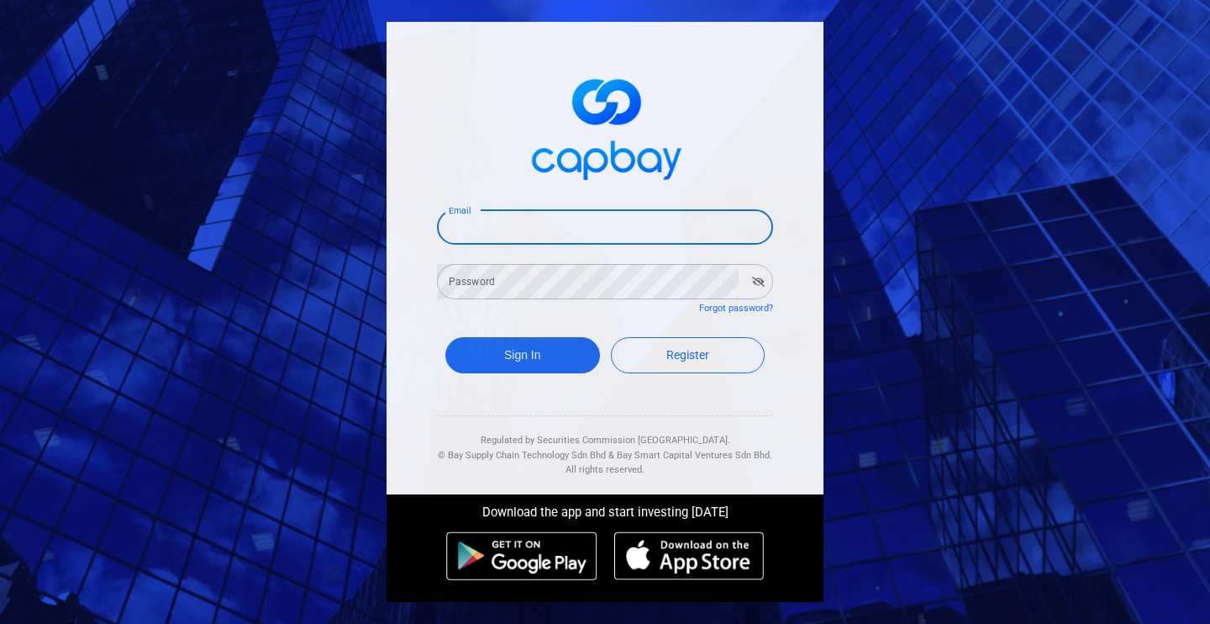
click at [655, 215] on input "Email" at bounding box center [605, 226] width 336 height 35
type input "[EMAIL_ADDRESS][DOMAIN_NAME]"
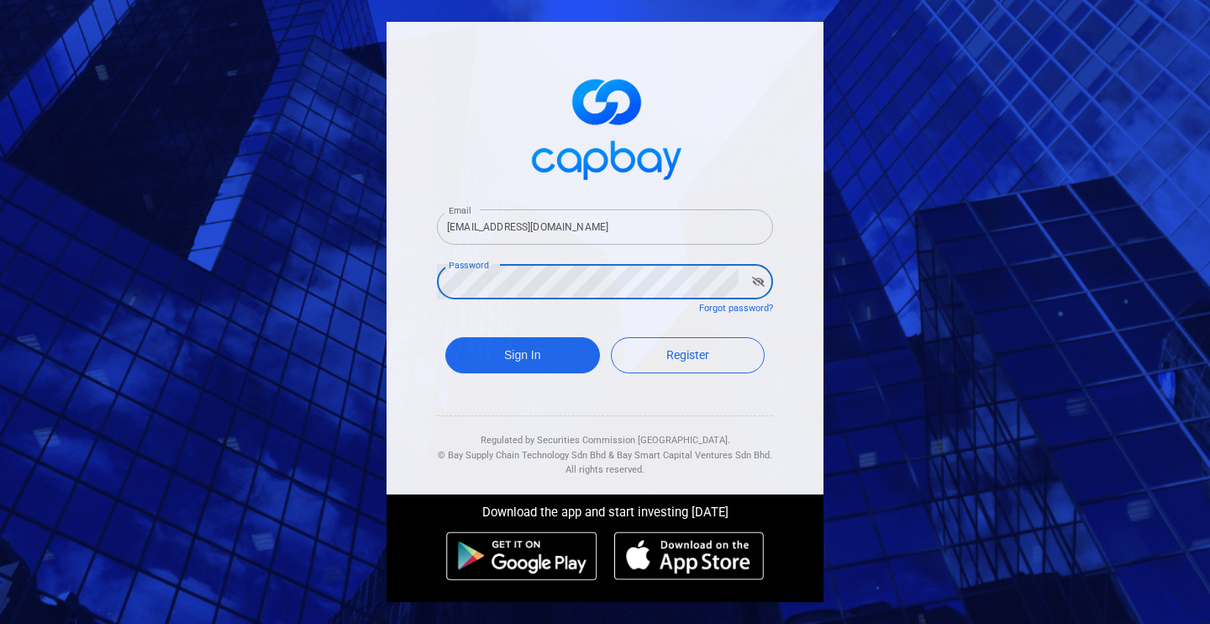
click at [445, 337] on button "Sign In" at bounding box center [522, 355] width 155 height 36
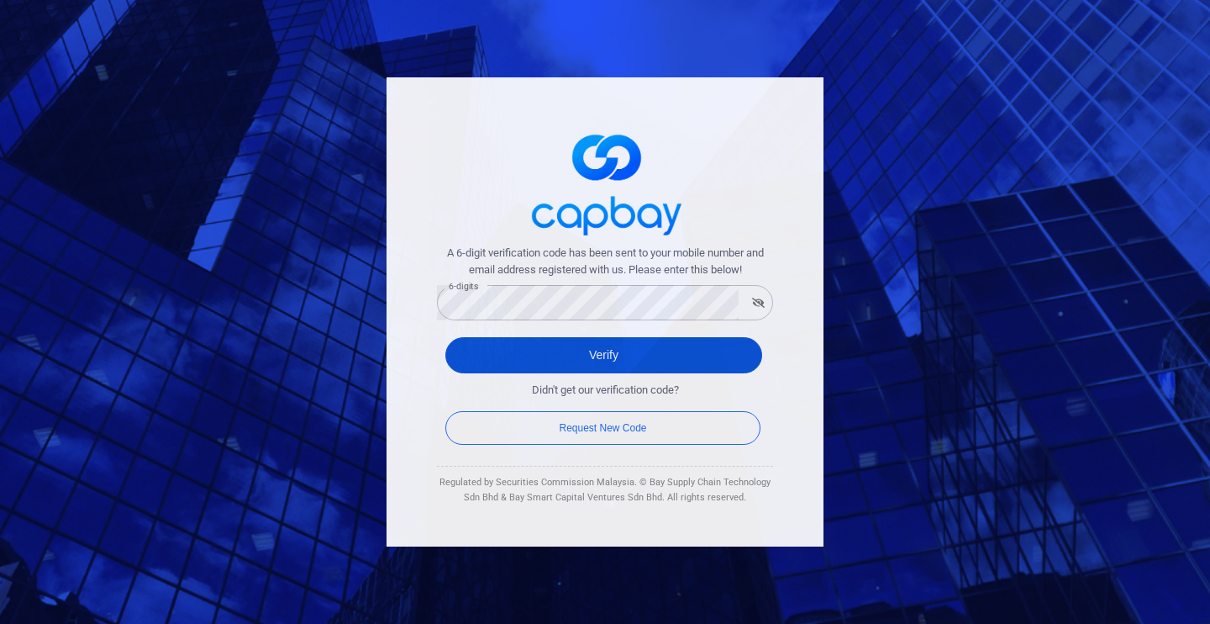
click at [571, 362] on button "Verify" at bounding box center [603, 355] width 317 height 36
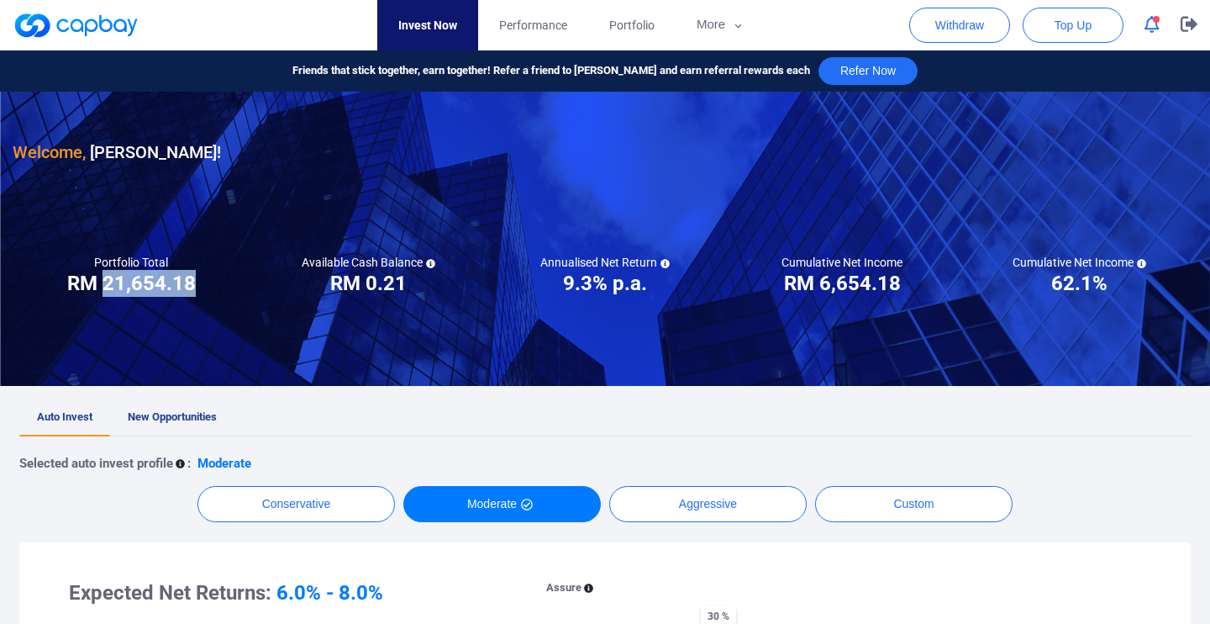
drag, startPoint x: 194, startPoint y: 276, endPoint x: 106, endPoint y: 286, distance: 88.7
click at [106, 286] on h3 "RM 21,654.18" at bounding box center [131, 283] width 129 height 27
copy h3 "21,654.18"
drag, startPoint x: 904, startPoint y: 283, endPoint x: 832, endPoint y: 282, distance: 72.3
click at [832, 282] on div "Cumulative Net Income RM ***** RM 6,654.18" at bounding box center [842, 276] width 237 height 42
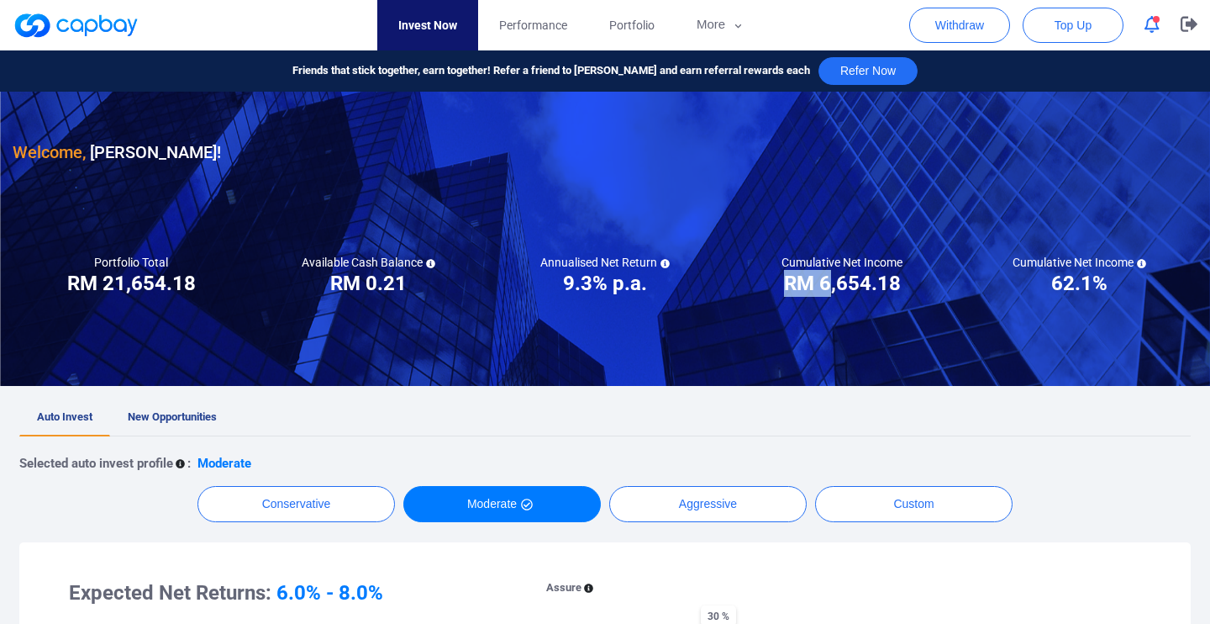
click at [829, 283] on h3 "RM 6,654.18" at bounding box center [842, 283] width 117 height 27
drag, startPoint x: 822, startPoint y: 284, endPoint x: 895, endPoint y: 287, distance: 73.2
click at [895, 287] on h3 "RM 6,654.18" at bounding box center [842, 283] width 117 height 27
copy h3 "6,654.18"
click at [1150, 27] on icon "button" at bounding box center [1152, 25] width 15 height 18
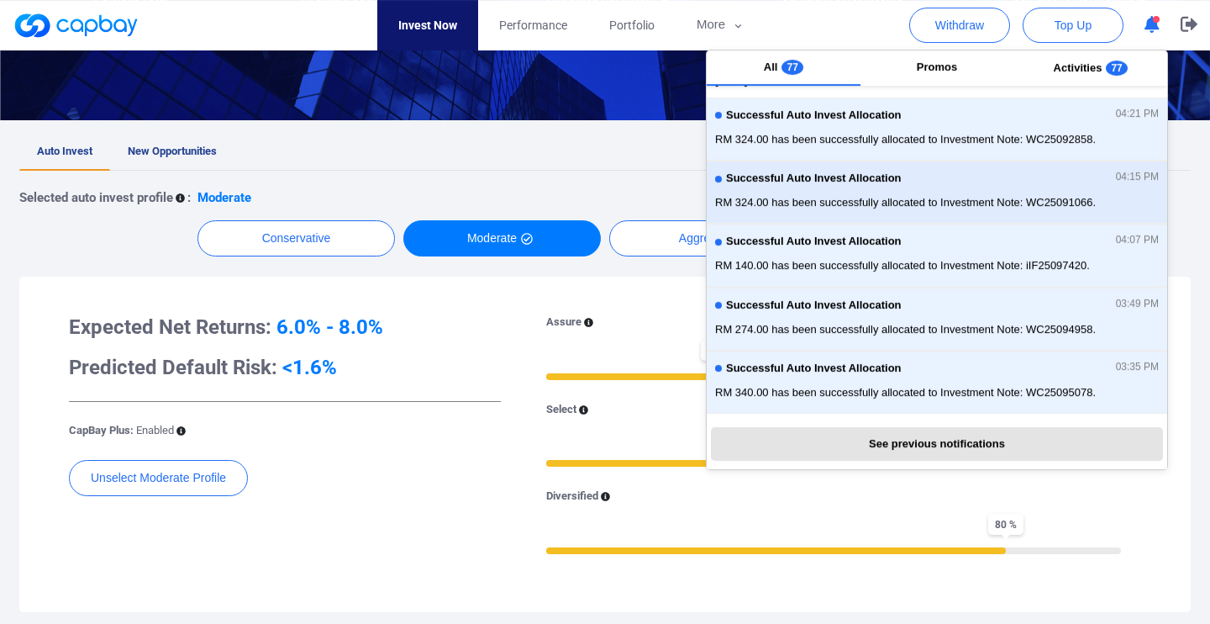
scroll to position [272, 0]
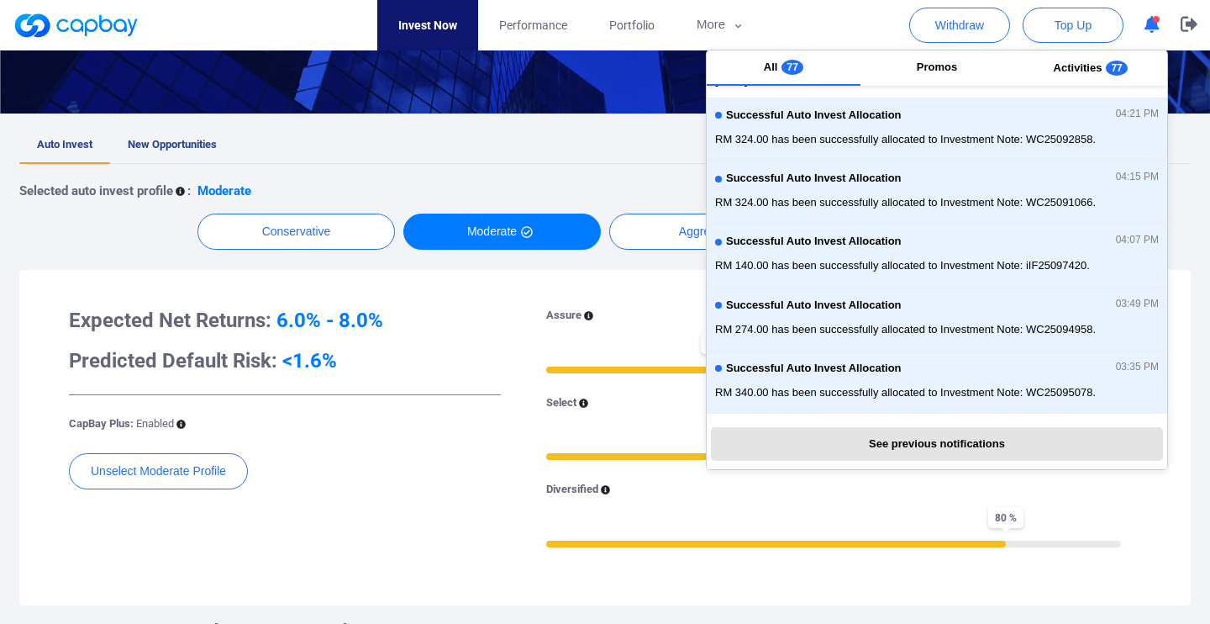
click at [601, 160] on ul "Auto Invest New Opportunities" at bounding box center [604, 145] width 1171 height 37
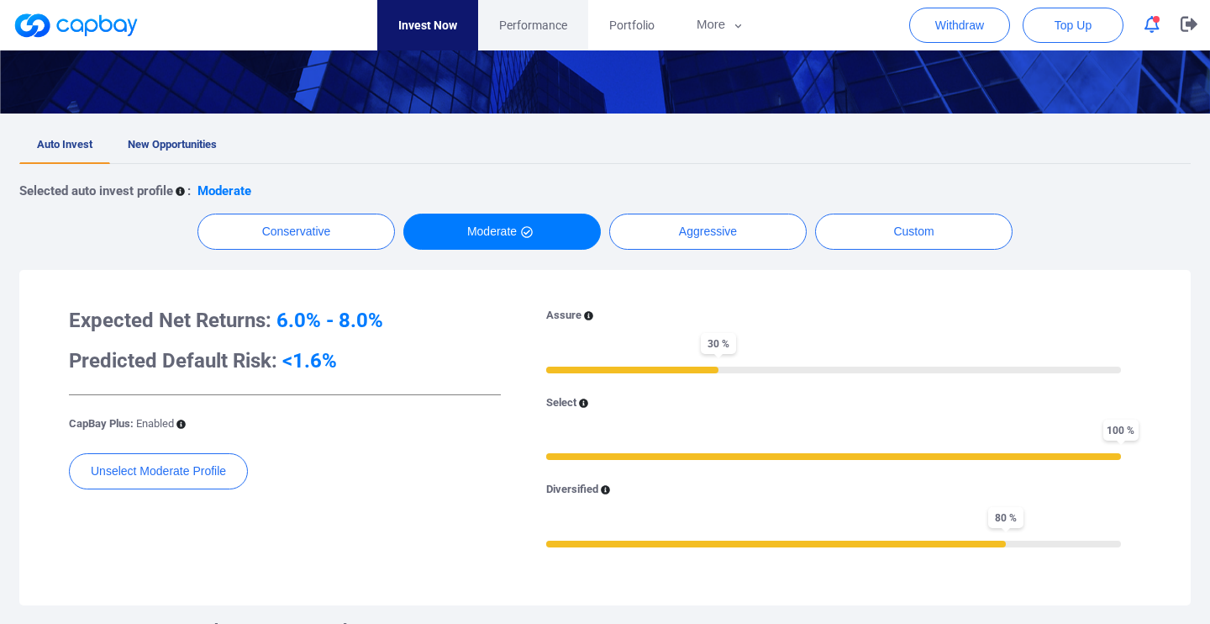
click at [581, 28] on link "Performance" at bounding box center [533, 25] width 110 height 50
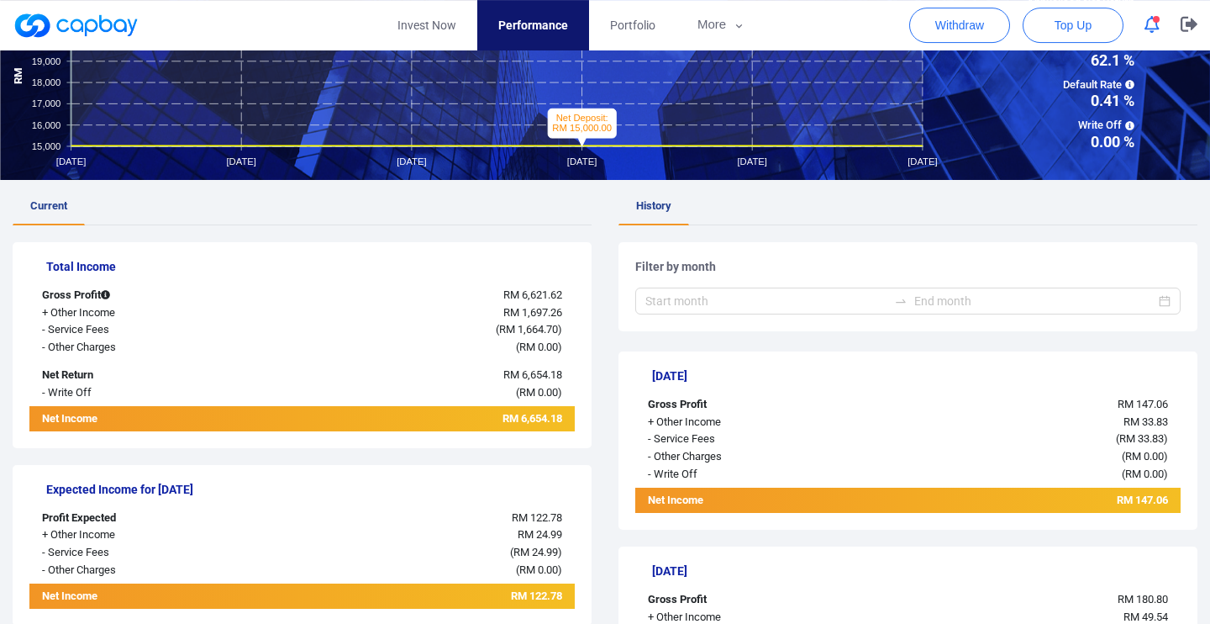
scroll to position [182, 0]
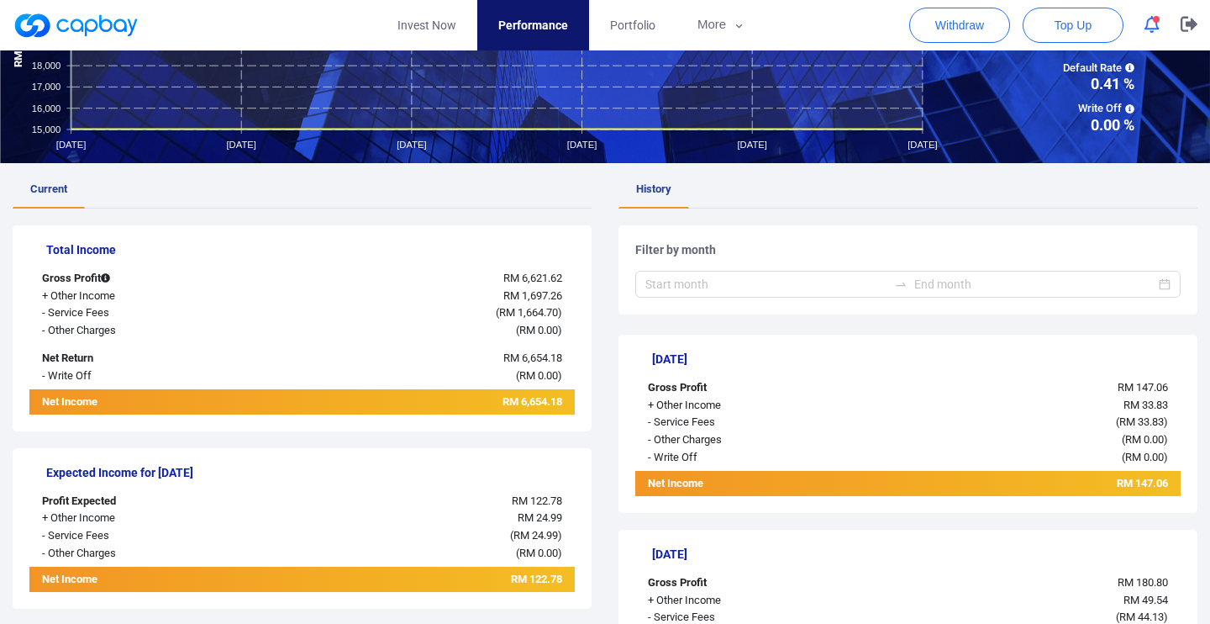
drag, startPoint x: 176, startPoint y: 376, endPoint x: 496, endPoint y: 371, distance: 320.2
click at [496, 371] on div "- Write Off ( RM 0.00 )" at bounding box center [301, 376] width 545 height 18
drag, startPoint x: 540, startPoint y: 323, endPoint x: 204, endPoint y: 319, distance: 336.1
click at [204, 319] on div "Total Income Gross Profit RM 6,621.62 + Other Income RM 1,697.26 - Service Fees…" at bounding box center [302, 328] width 579 height 206
click at [198, 310] on div "- Service Fees" at bounding box center [142, 313] width 227 height 18
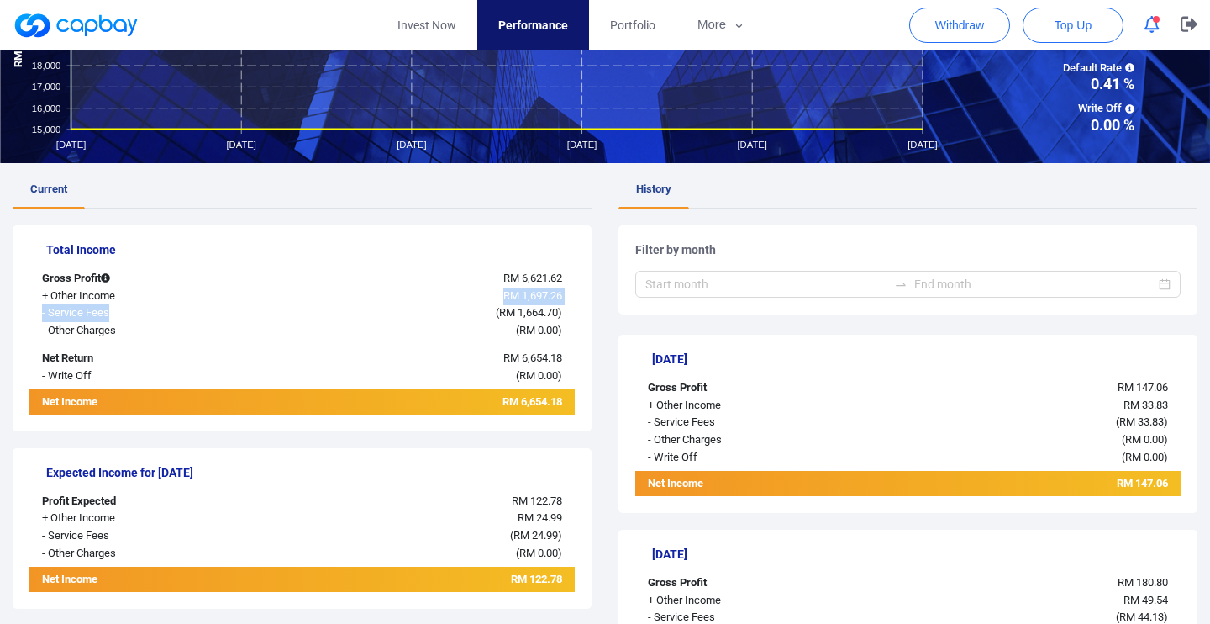
drag, startPoint x: 155, startPoint y: 306, endPoint x: 466, endPoint y: 293, distance: 311.2
click at [466, 293] on div "Total Income Gross Profit RM 6,621.62 + Other Income RM 1,697.26 - Service Fees…" at bounding box center [302, 328] width 579 height 206
click at [477, 303] on div "RM 1,697.26" at bounding box center [415, 296] width 318 height 18
drag, startPoint x: 522, startPoint y: 292, endPoint x: 544, endPoint y: 313, distance: 29.7
click at [544, 313] on div "Total Income Gross Profit RM 6,621.62 + Other Income RM 1,697.26 - Service Fees…" at bounding box center [302, 328] width 579 height 206
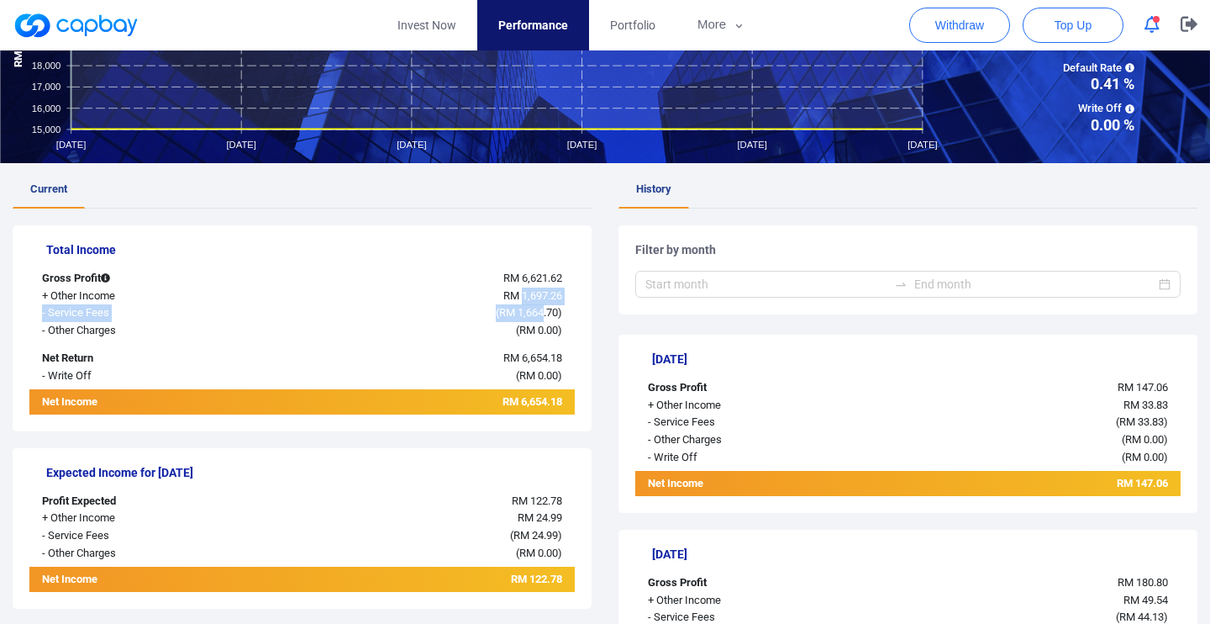
click at [544, 313] on span "RM 1,664.70" at bounding box center [528, 312] width 59 height 13
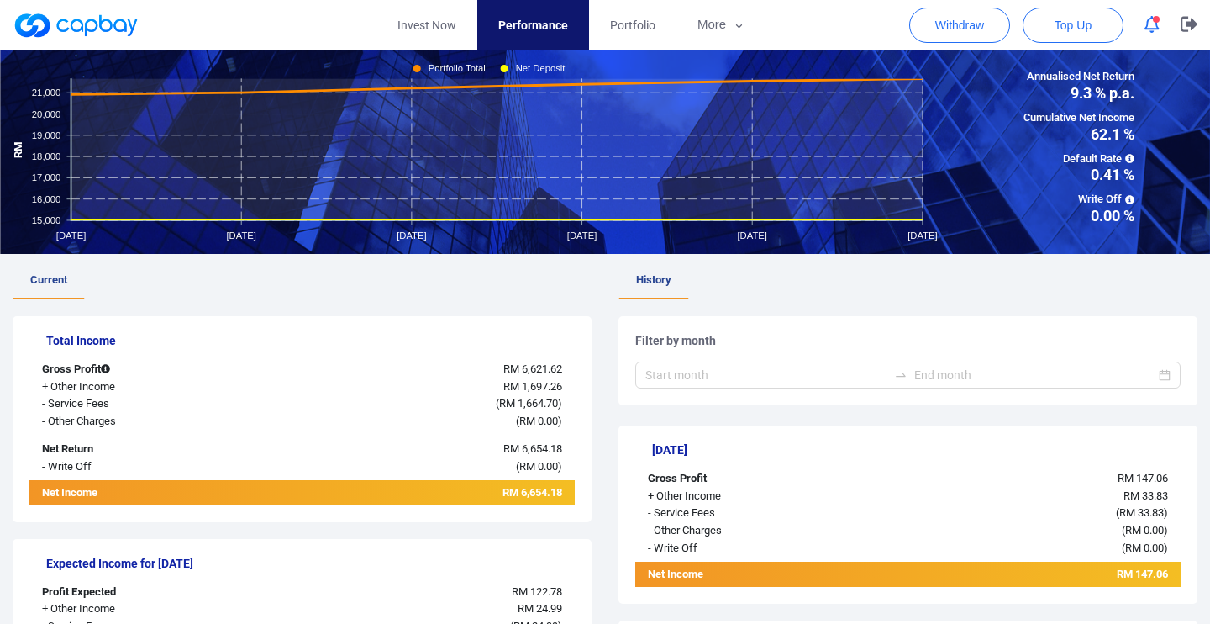
scroll to position [0, 0]
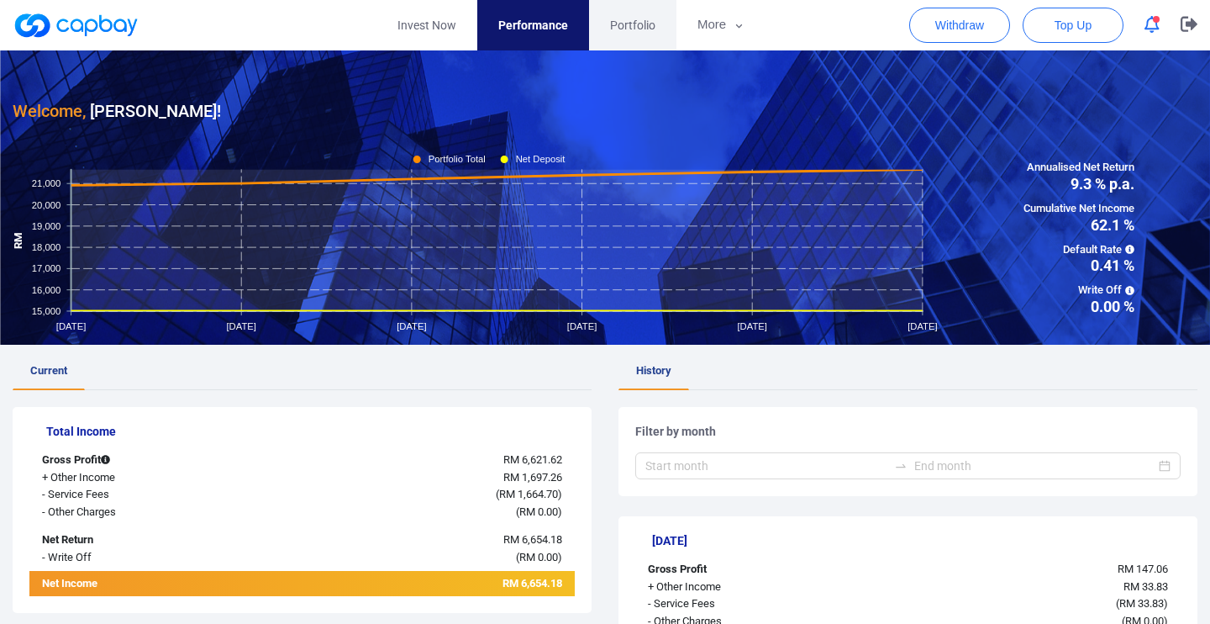
click at [645, 34] on span "Portfolio" at bounding box center [632, 25] width 45 height 18
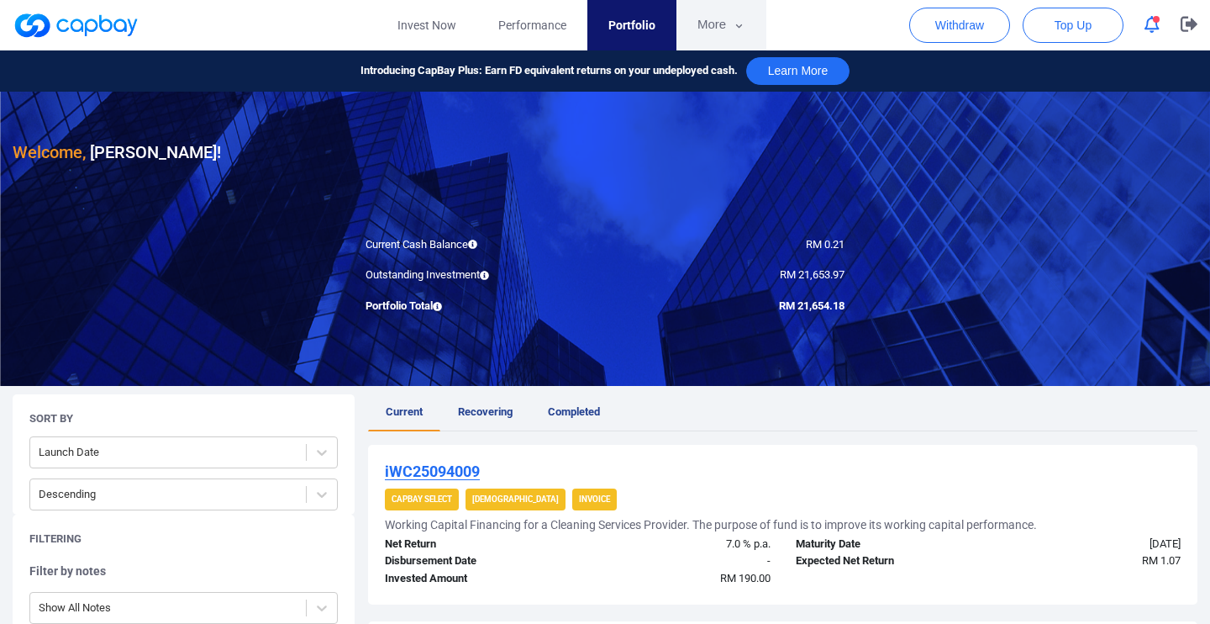
click at [703, 10] on button "More" at bounding box center [721, 25] width 90 height 50
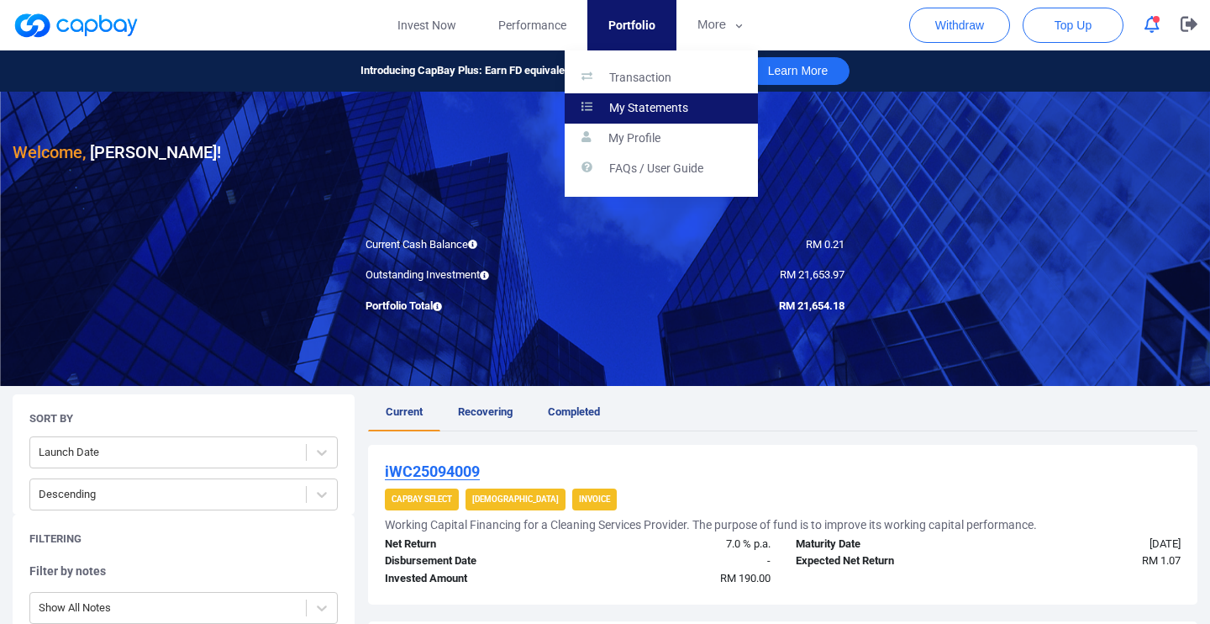
click at [664, 108] on p "My Statements" at bounding box center [648, 108] width 79 height 15
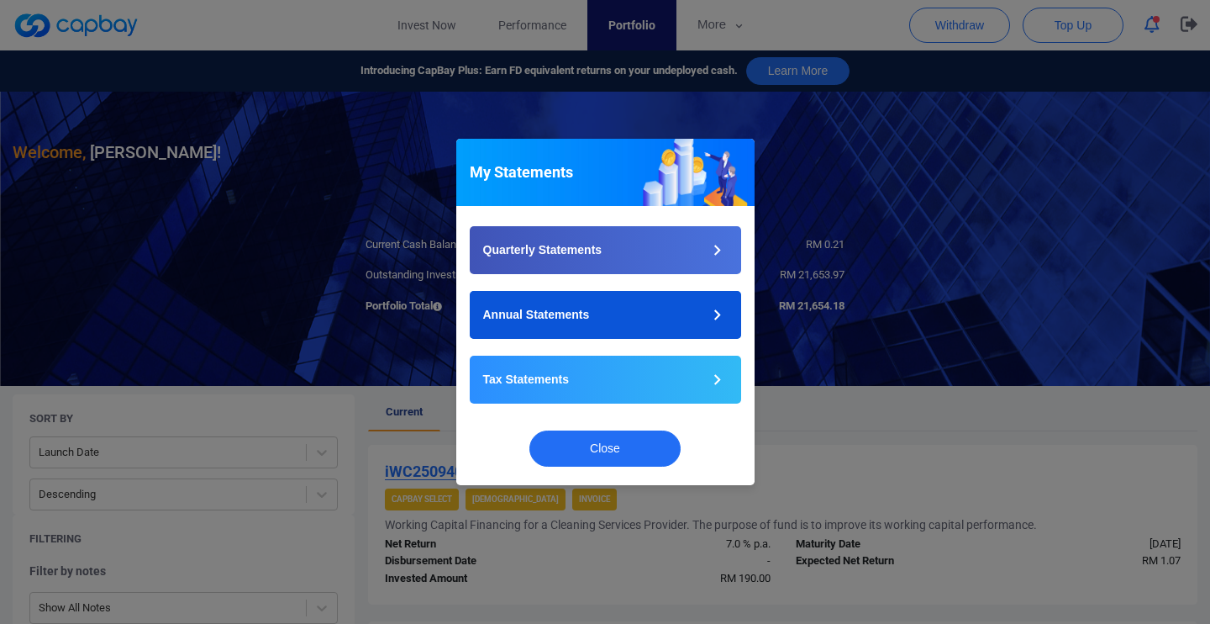
click at [603, 318] on button "Annual Statements" at bounding box center [605, 315] width 271 height 48
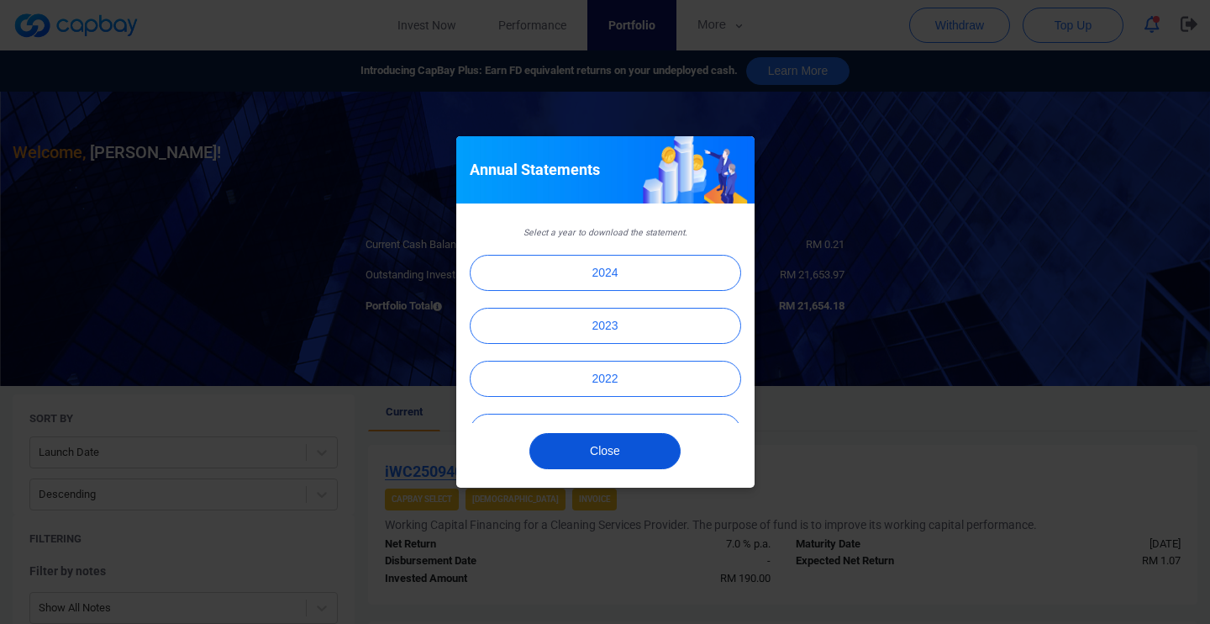
click at [611, 451] on button "Close" at bounding box center [604, 451] width 151 height 36
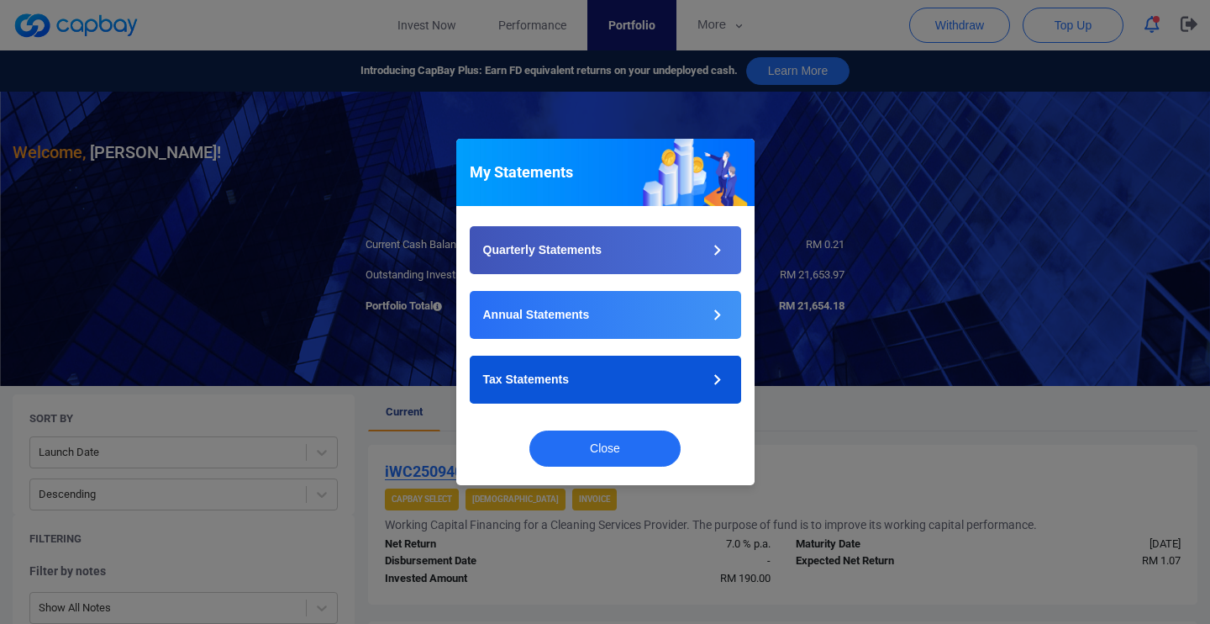
click at [602, 377] on button "Tax Statements" at bounding box center [605, 379] width 271 height 48
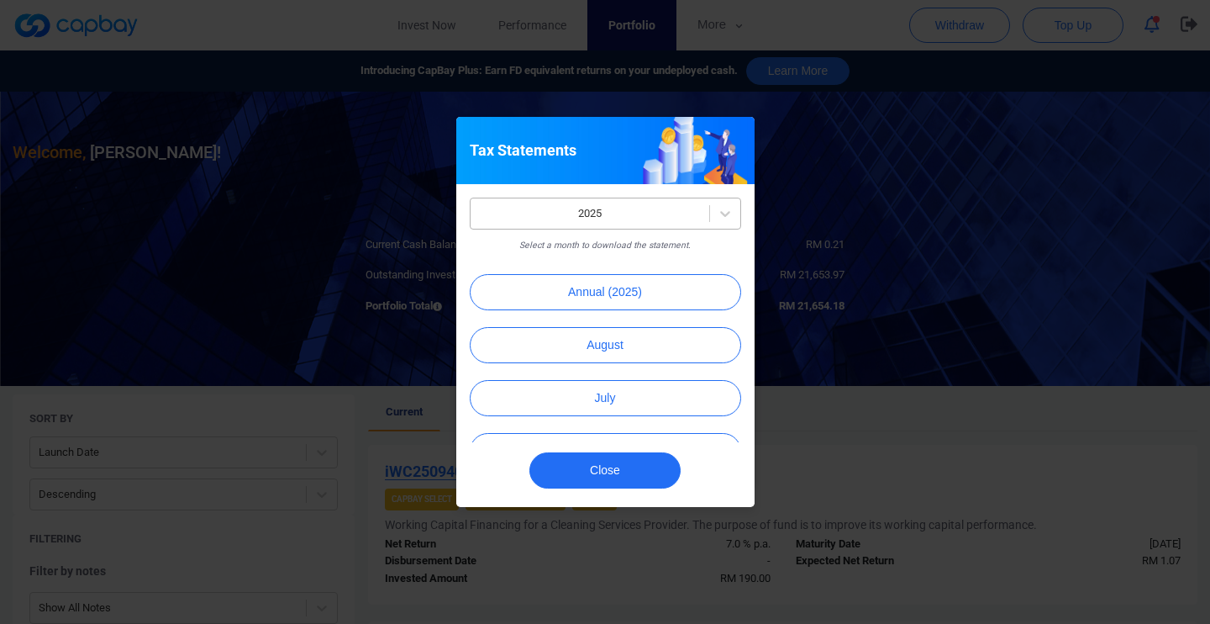
click at [624, 203] on div "2025" at bounding box center [590, 214] width 239 height 28
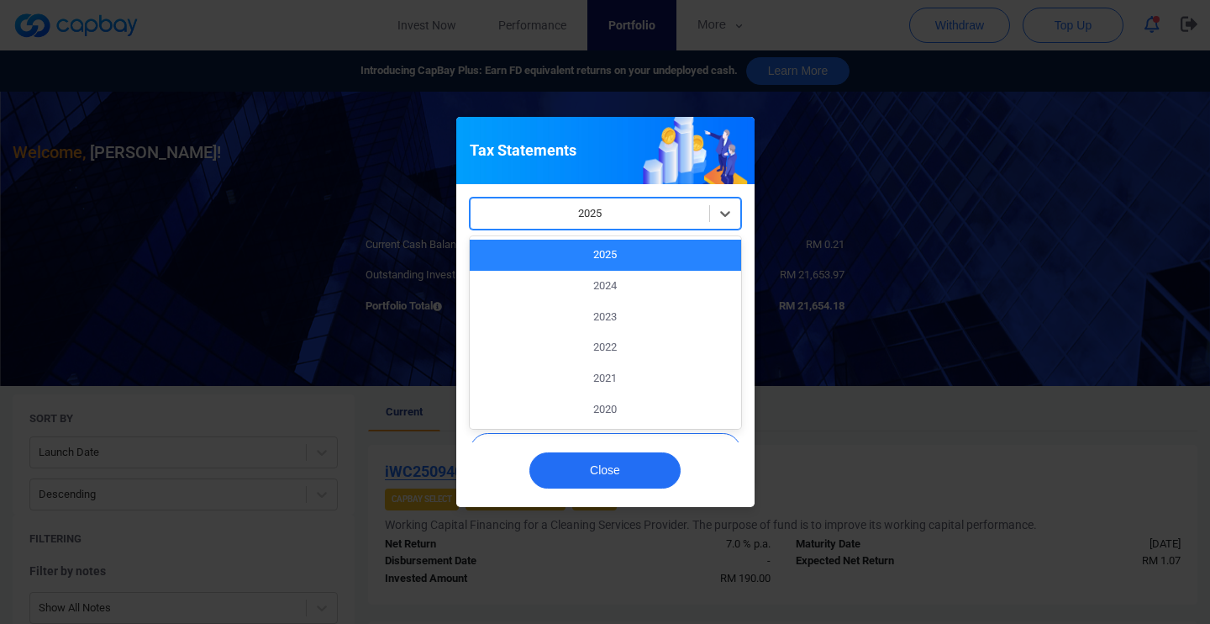
click at [617, 261] on div "2025" at bounding box center [605, 254] width 271 height 31
click at [618, 220] on div at bounding box center [590, 213] width 222 height 21
click at [615, 280] on div "2024" at bounding box center [605, 286] width 271 height 31
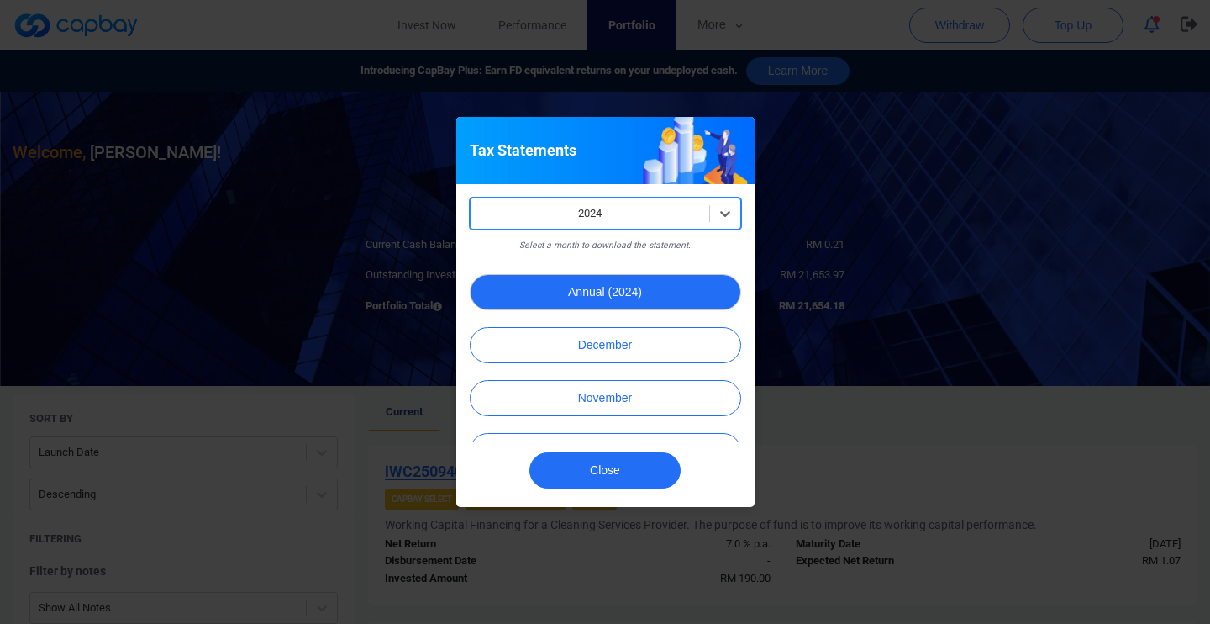
click at [626, 291] on button "Annual (2024)" at bounding box center [605, 292] width 271 height 36
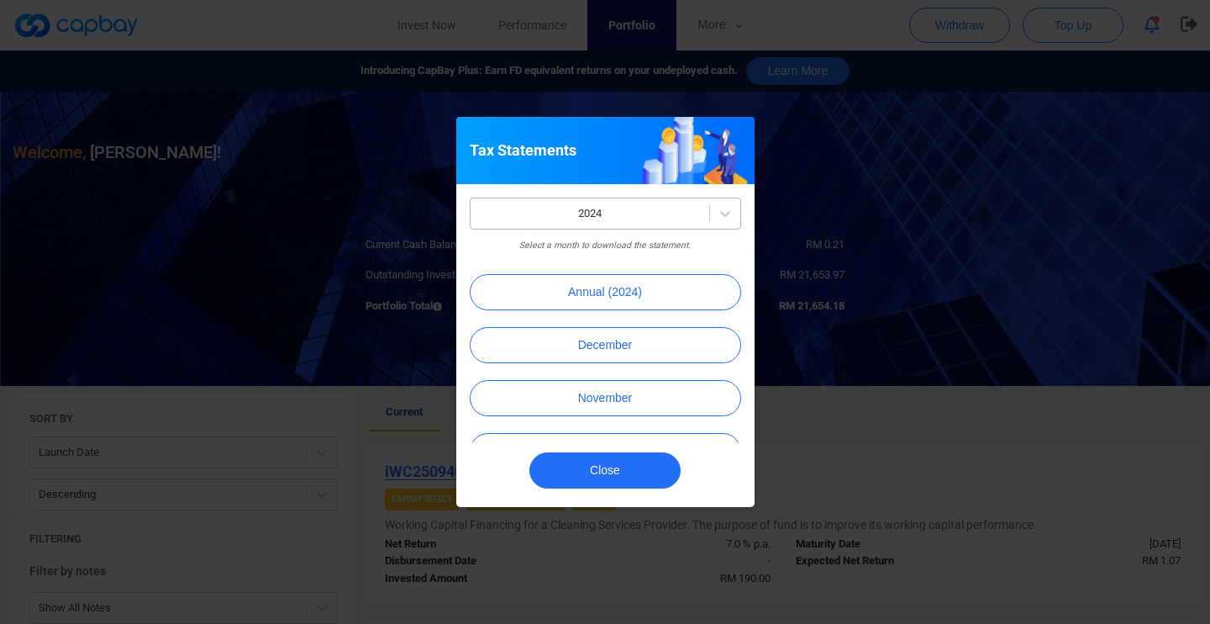
click at [622, 220] on div at bounding box center [590, 213] width 222 height 21
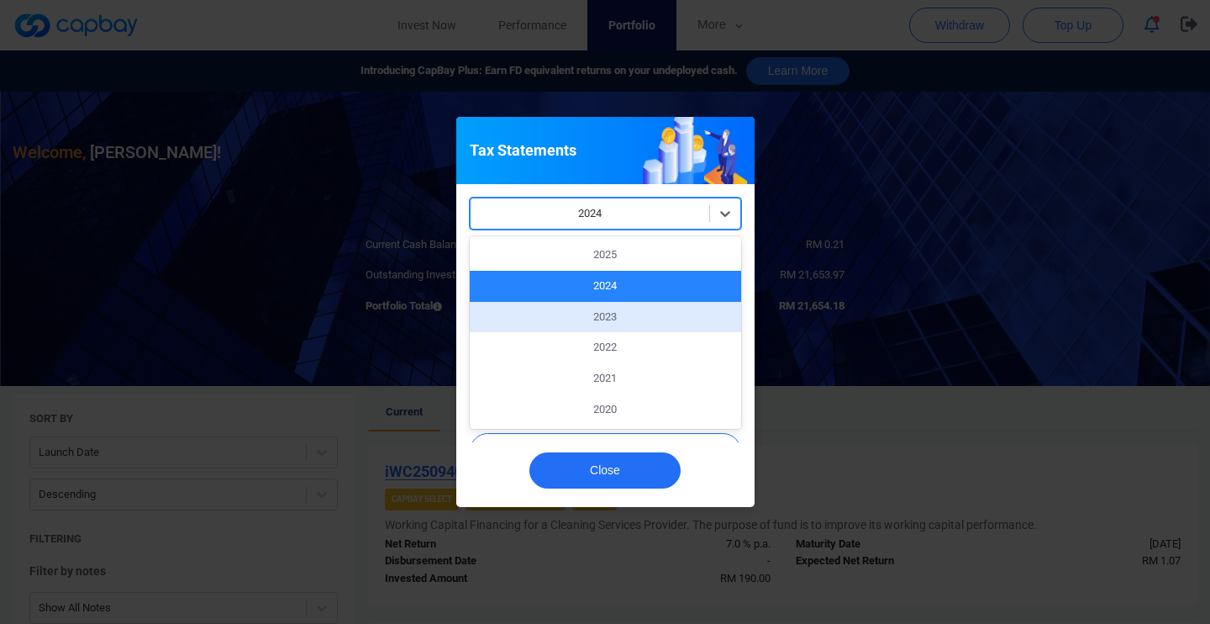
click at [615, 323] on div "2023" at bounding box center [605, 317] width 271 height 31
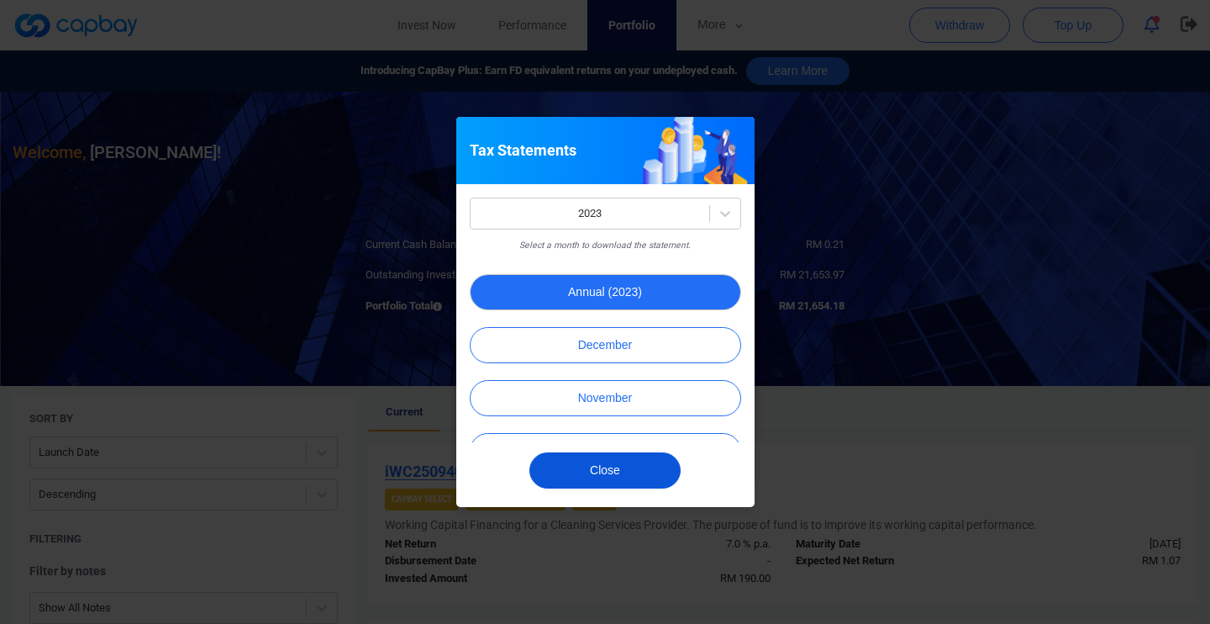
drag, startPoint x: 603, startPoint y: 475, endPoint x: 608, endPoint y: 290, distance: 184.9
click at [608, 290] on div "Tax Statements 2023 Select a month to download the statement. Annual (2023) Dec…" at bounding box center [605, 312] width 298 height 390
click at [608, 290] on button "Annual (2023)" at bounding box center [605, 292] width 271 height 36
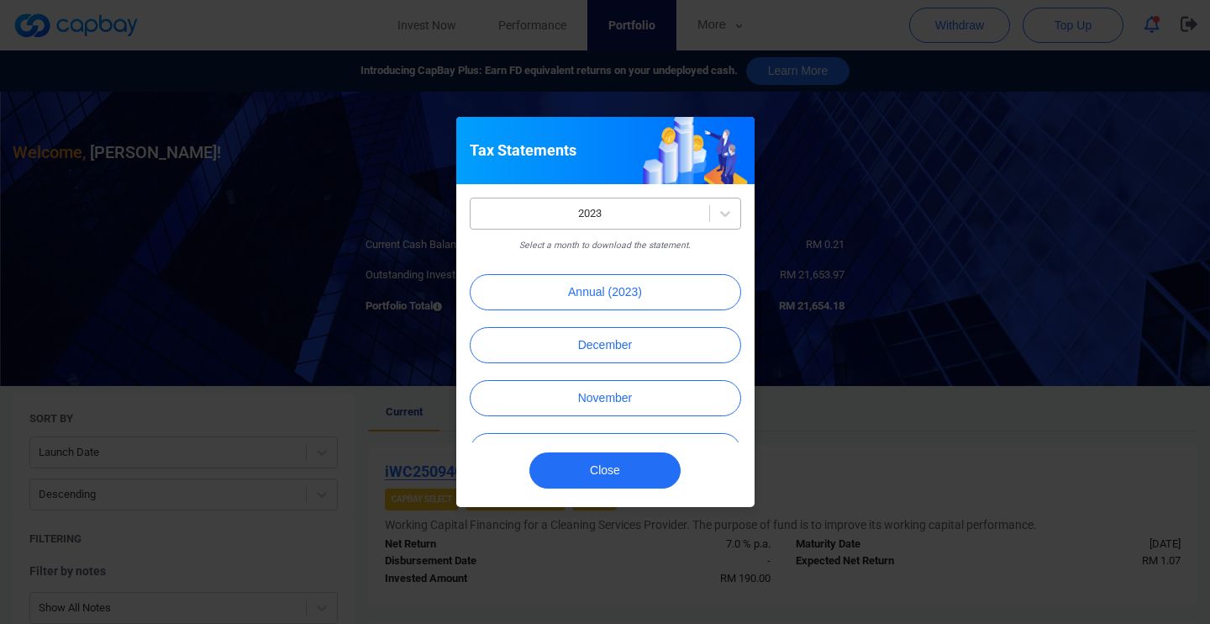
click at [631, 226] on div "2023 Select a month to download the statement. Annual (2023) December November …" at bounding box center [605, 319] width 271 height 245
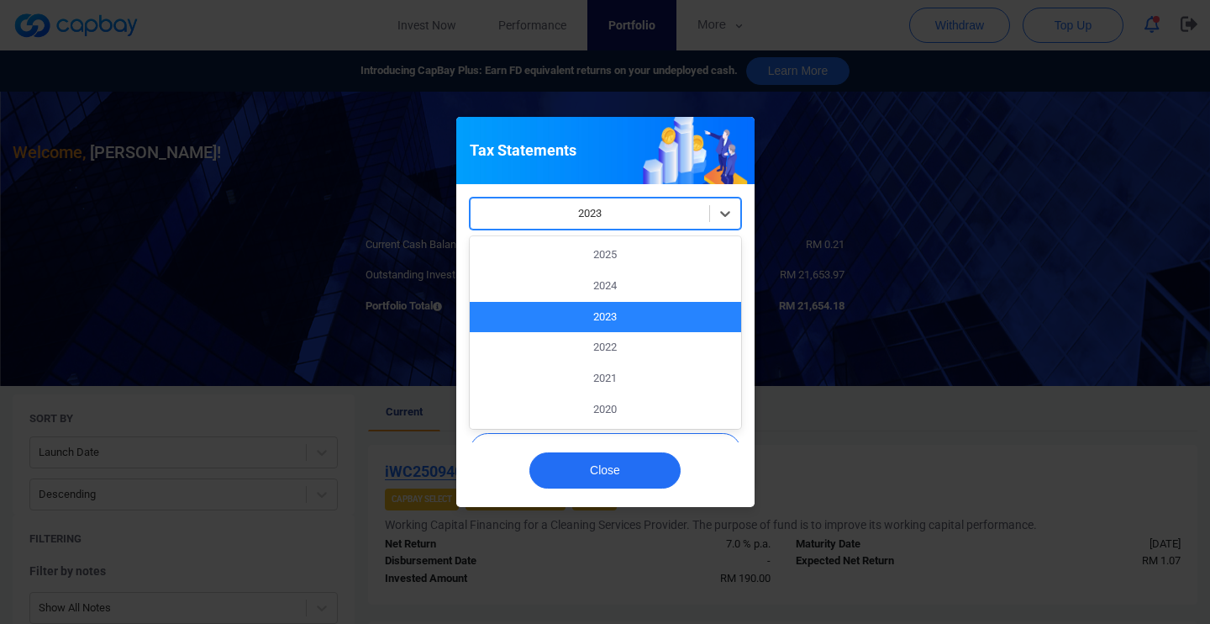
click at [631, 213] on div at bounding box center [590, 213] width 222 height 21
click at [614, 346] on div "2022" at bounding box center [605, 347] width 271 height 31
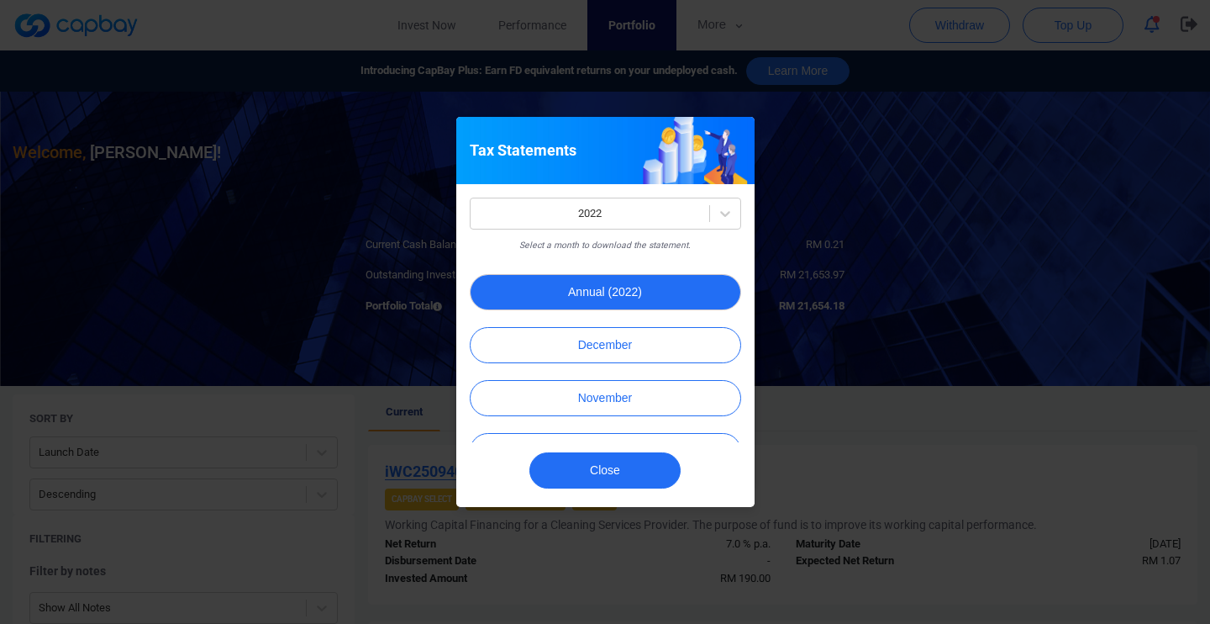
click at [620, 292] on button "Annual (2022)" at bounding box center [605, 292] width 271 height 36
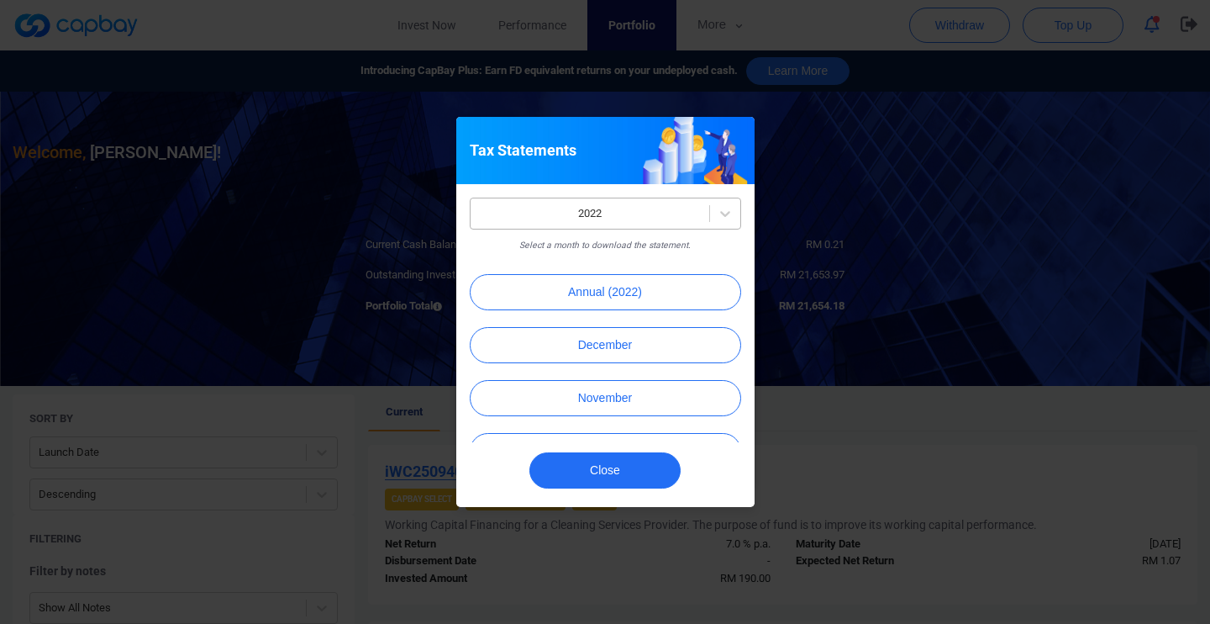
click at [635, 219] on div at bounding box center [590, 213] width 222 height 21
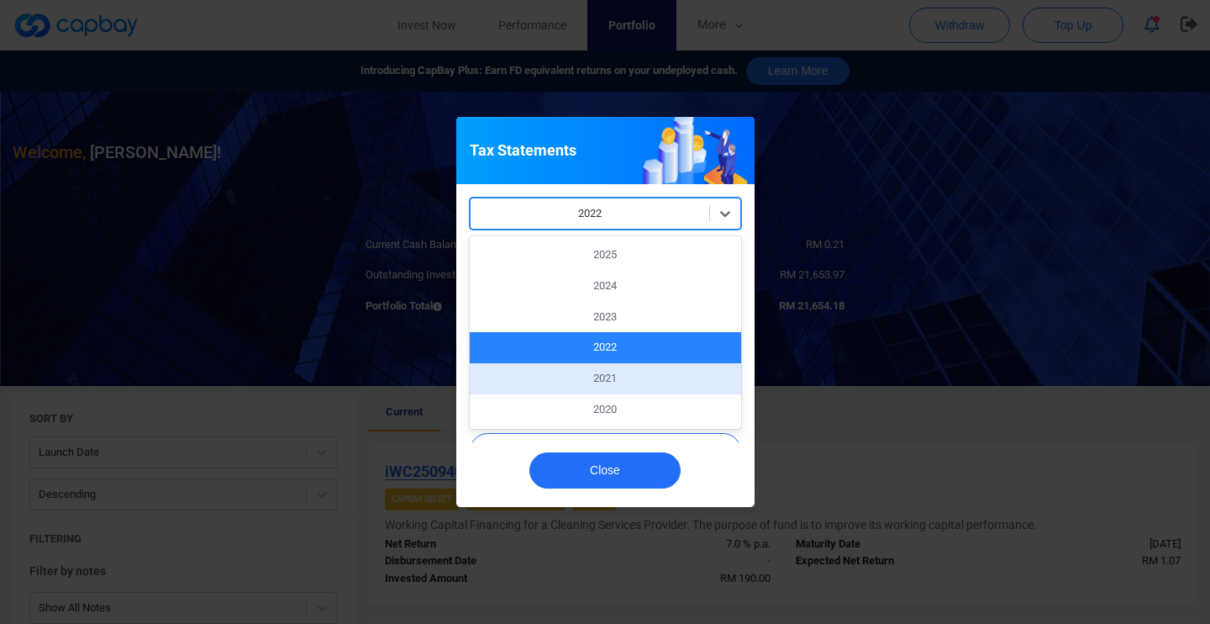
click at [624, 380] on div "2021" at bounding box center [605, 378] width 271 height 31
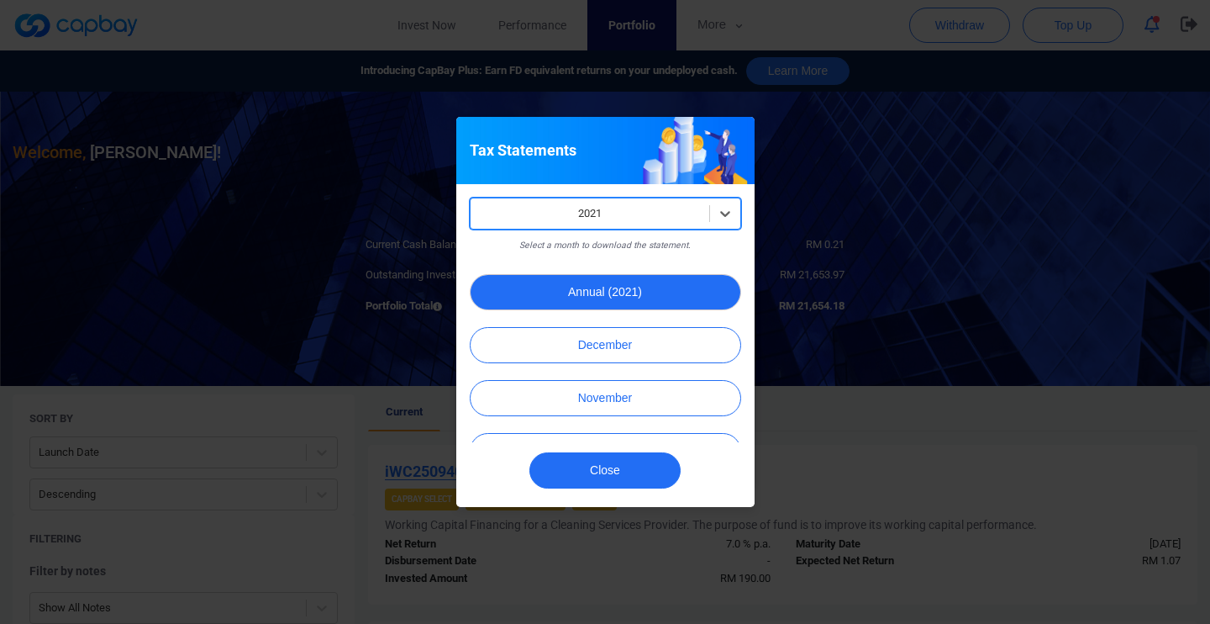
click at [616, 295] on button "Annual (2021)" at bounding box center [605, 292] width 271 height 36
click at [620, 295] on button "Annual (2021)" at bounding box center [605, 292] width 271 height 36
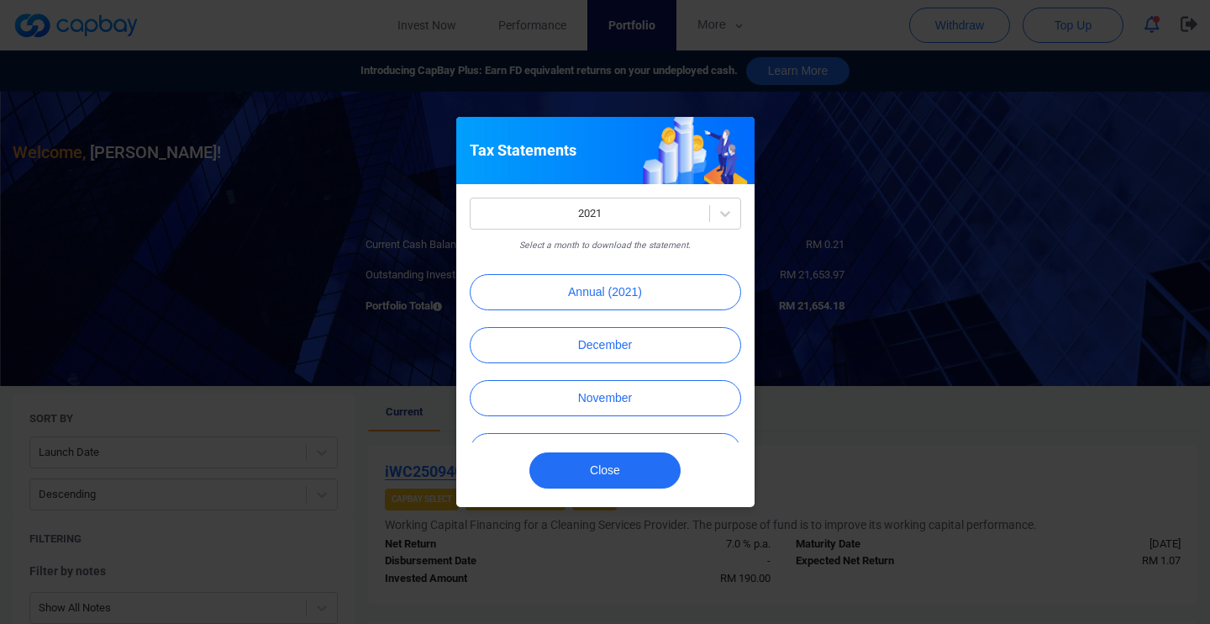
click at [571, 233] on div "2021 Select a month to download the statement. Annual (2021) December November …" at bounding box center [605, 319] width 271 height 245
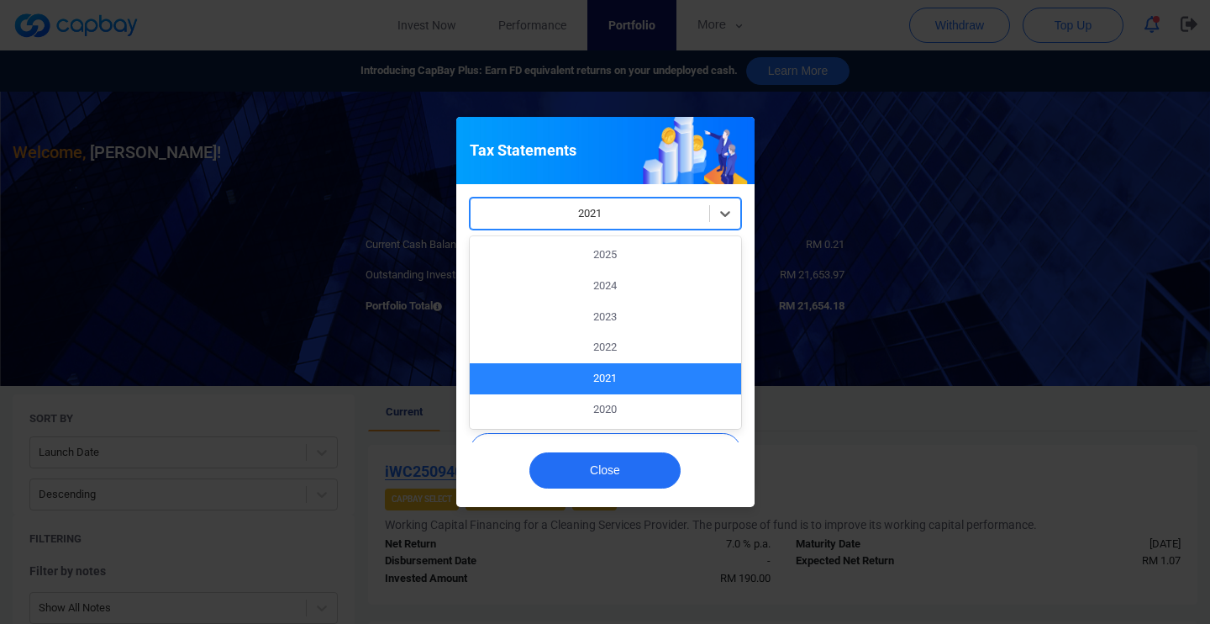
click at [575, 213] on div at bounding box center [590, 213] width 222 height 21
click at [591, 413] on div "2020" at bounding box center [605, 409] width 271 height 31
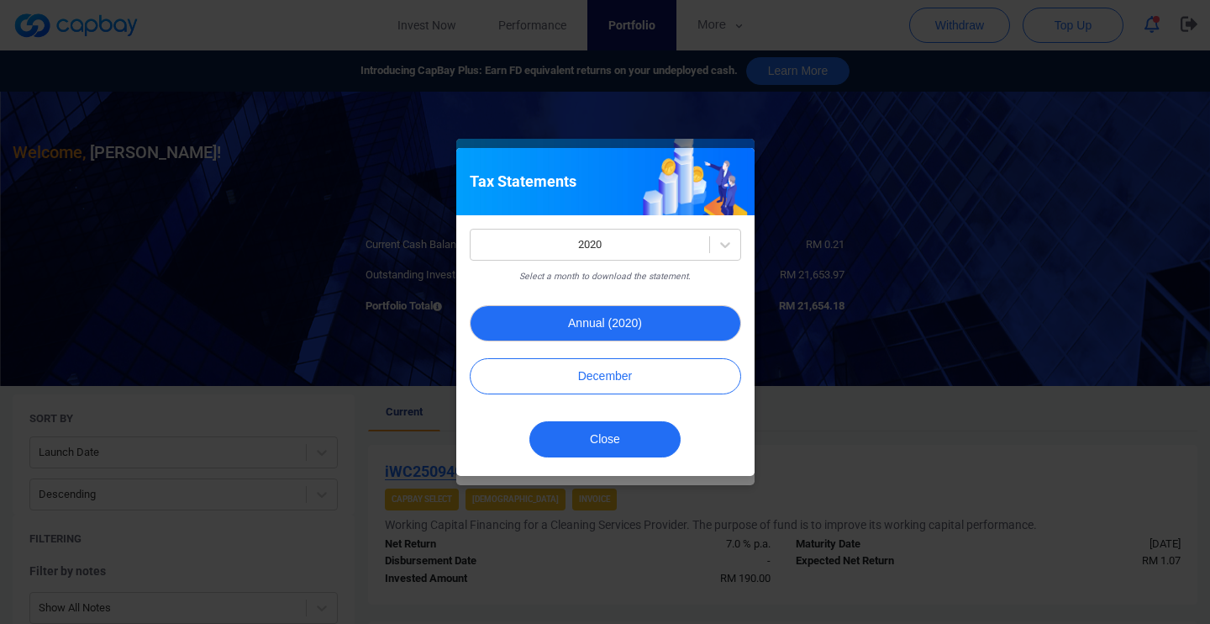
click at [604, 338] on button "Annual (2020)" at bounding box center [605, 323] width 271 height 36
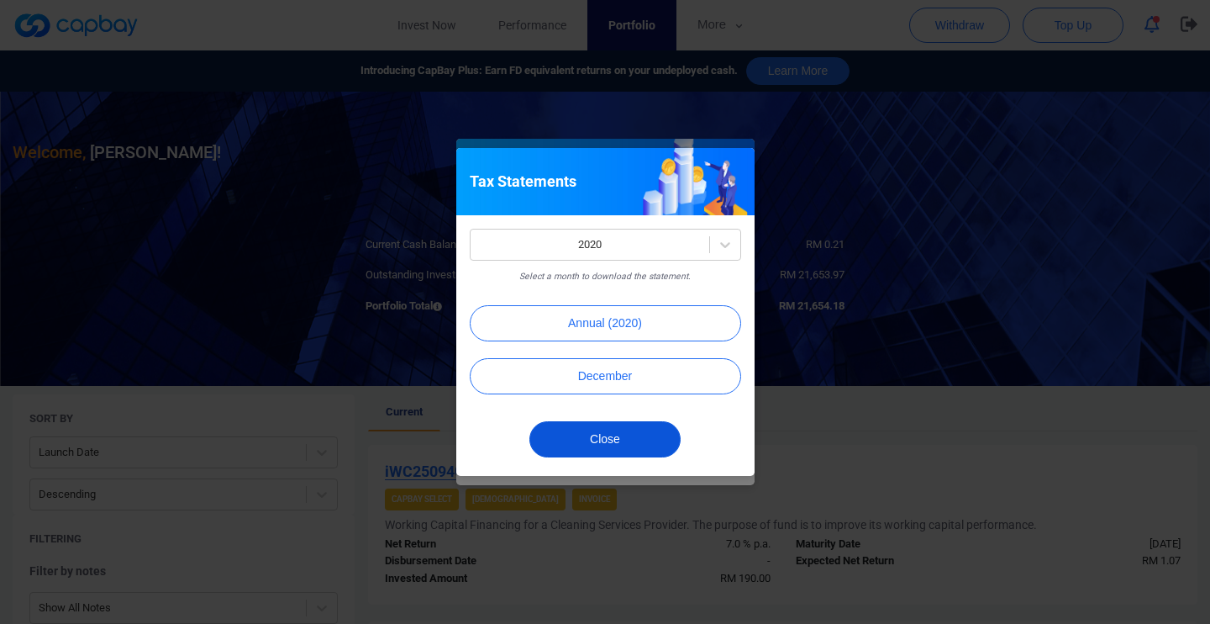
click at [624, 442] on button "Close" at bounding box center [604, 439] width 151 height 36
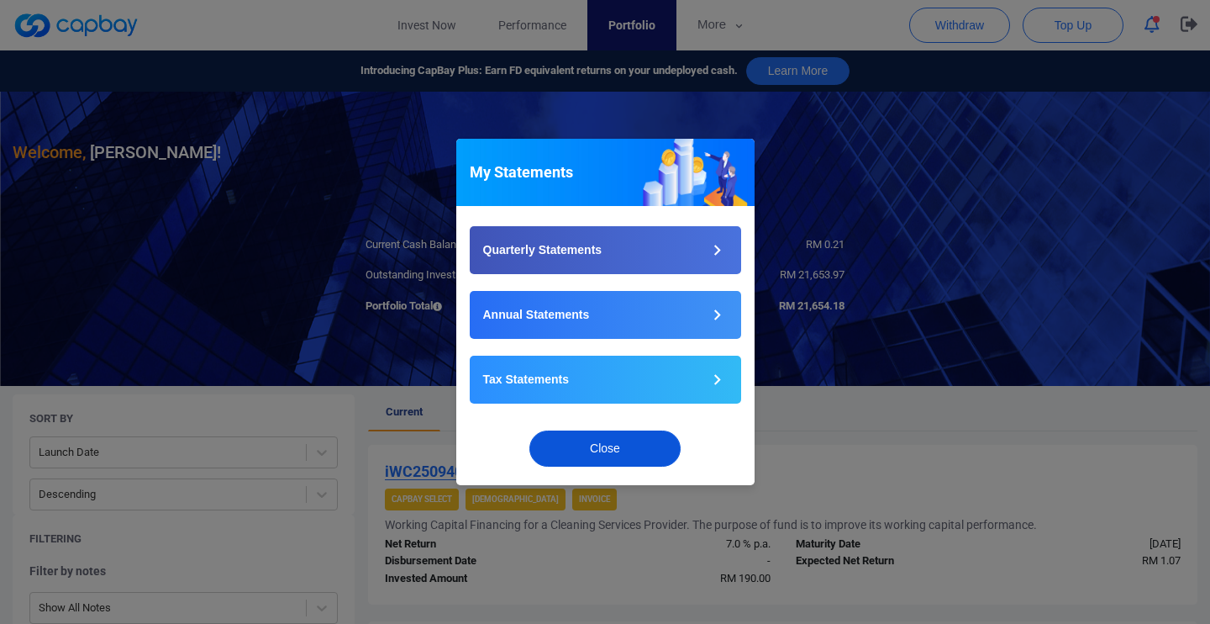
click at [648, 441] on button "Close" at bounding box center [604, 448] width 151 height 36
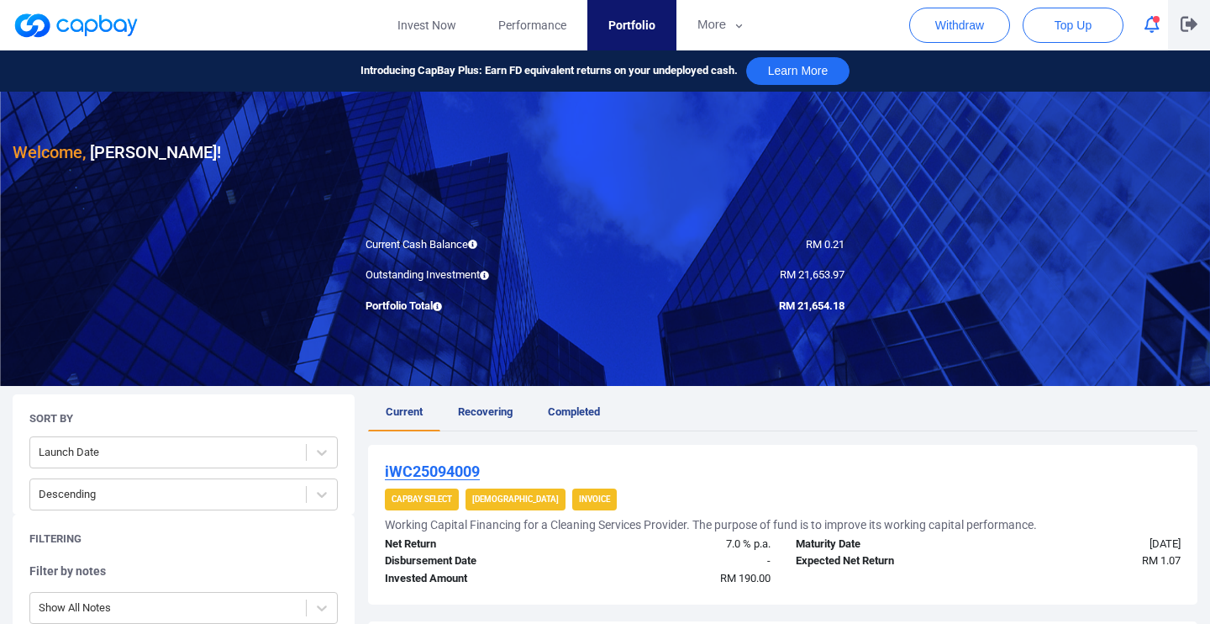
click at [1184, 26] on icon "button" at bounding box center [1189, 24] width 17 height 16
